Goal: Information Seeking & Learning: Check status

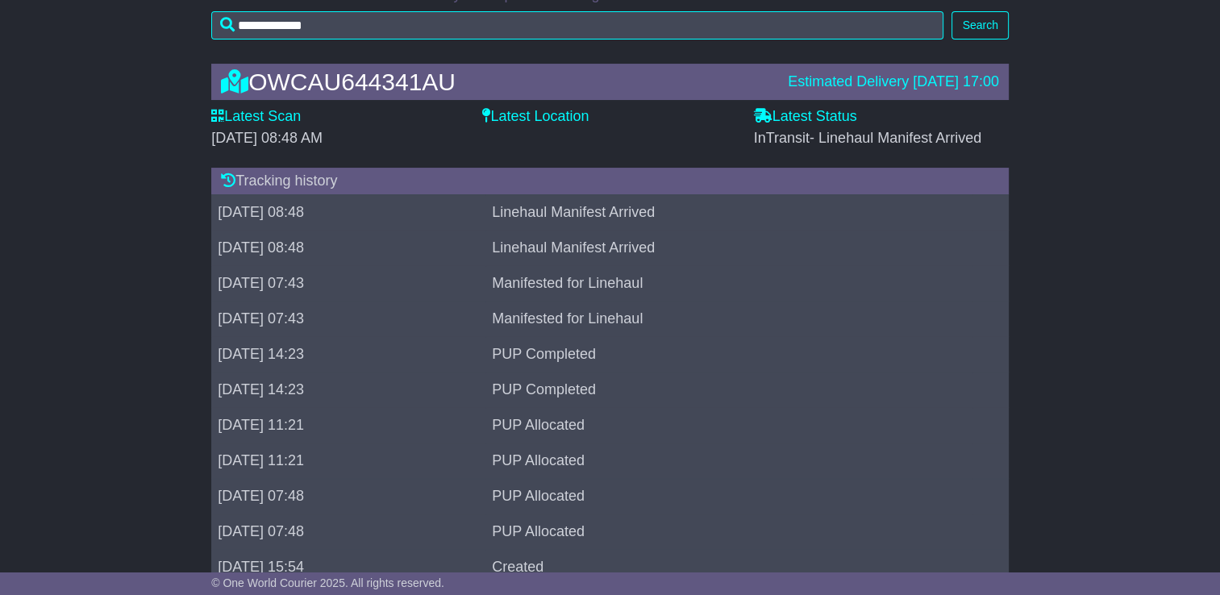
scroll to position [222, 0]
click at [803, 122] on label "Latest Status" at bounding box center [805, 118] width 103 height 18
click at [552, 119] on label "Latest Location" at bounding box center [535, 118] width 106 height 18
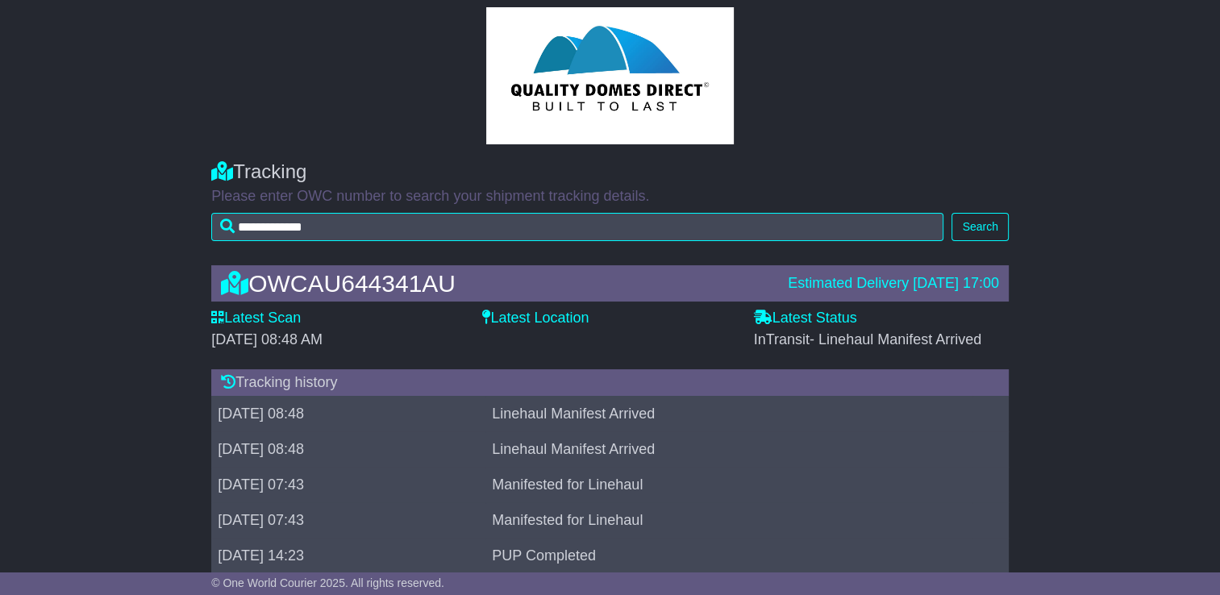
scroll to position [0, 0]
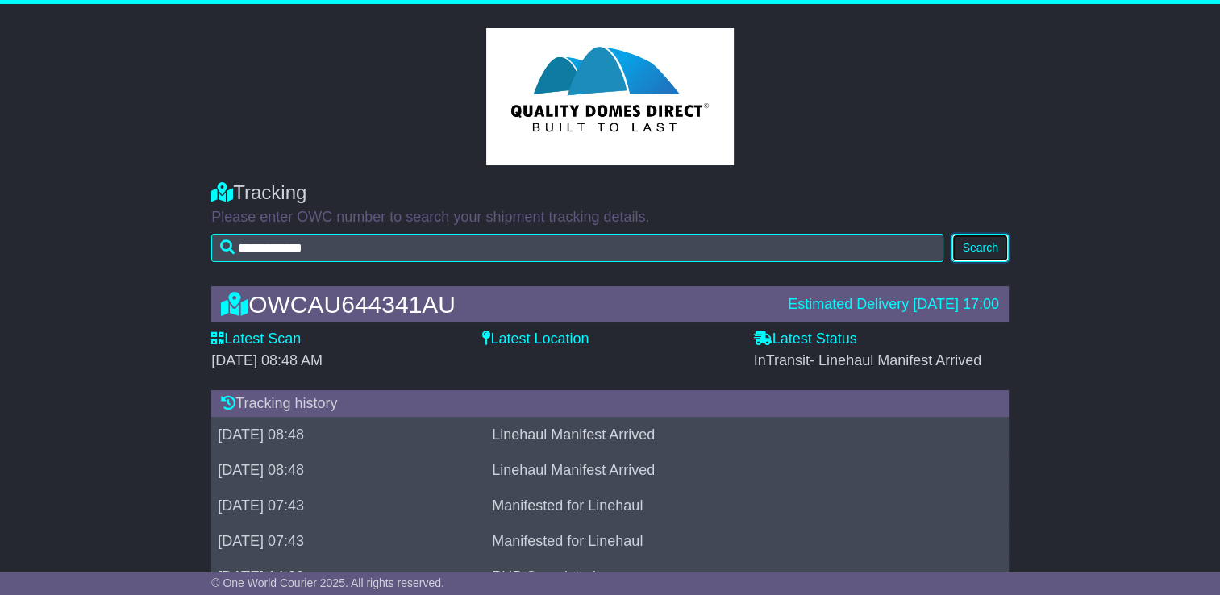
click at [971, 253] on button "Search" at bounding box center [980, 248] width 56 height 28
click at [539, 340] on label "Latest Location" at bounding box center [535, 340] width 106 height 18
